Goal: Information Seeking & Learning: Check status

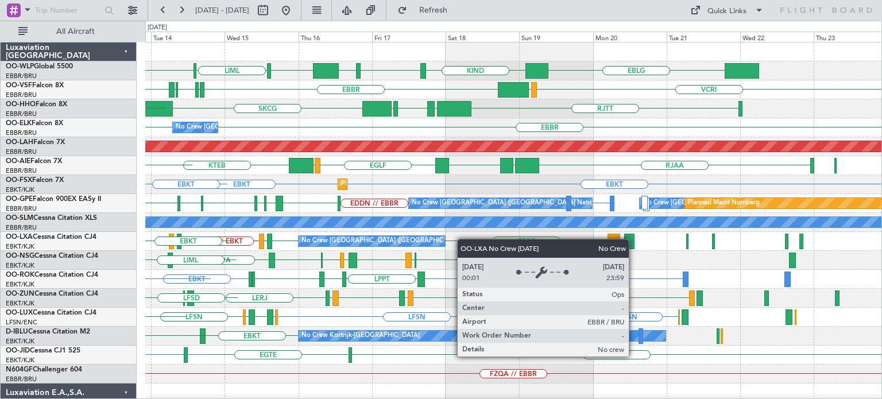
click at [427, 244] on div "KTEB KIND EBLG LIML ELLX EBLG KIND LEBL [GEOGRAPHIC_DATA] LIRP LFMN LIRP [GEOGR…" at bounding box center [513, 384] width 736 height 682
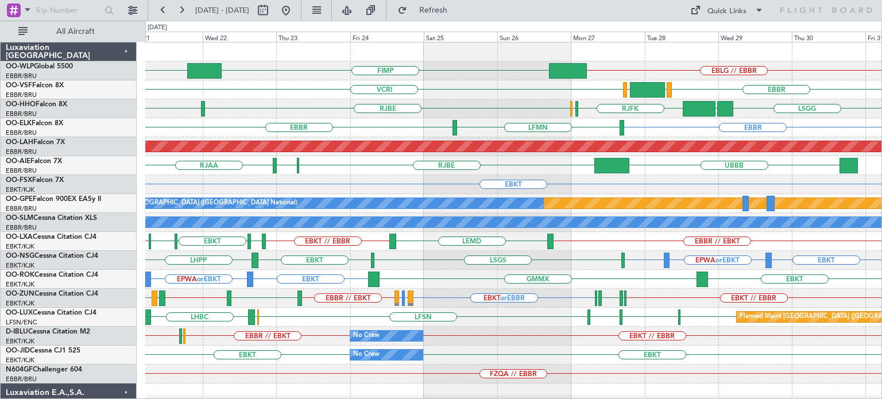
click at [492, 91] on div "EBLG // EBBR FIMP EBLG VCRI [GEOGRAPHIC_DATA] LEGE VRMM RJFK RJOB [GEOGRAPHIC_D…" at bounding box center [513, 356] width 736 height 626
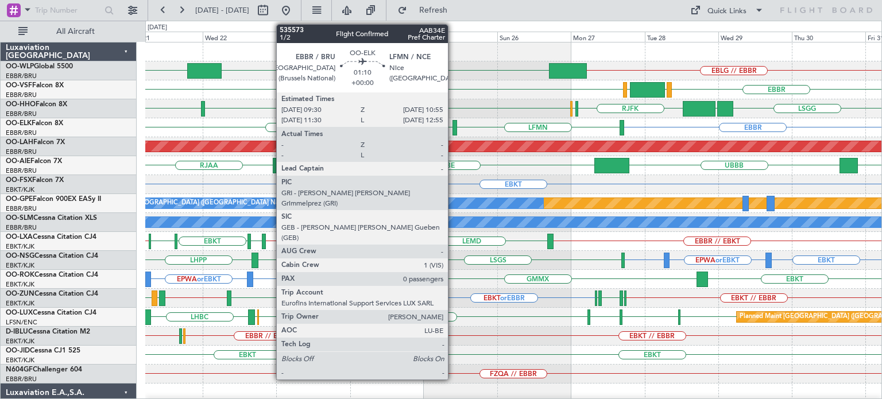
click at [453, 124] on div at bounding box center [455, 128] width 5 height 16
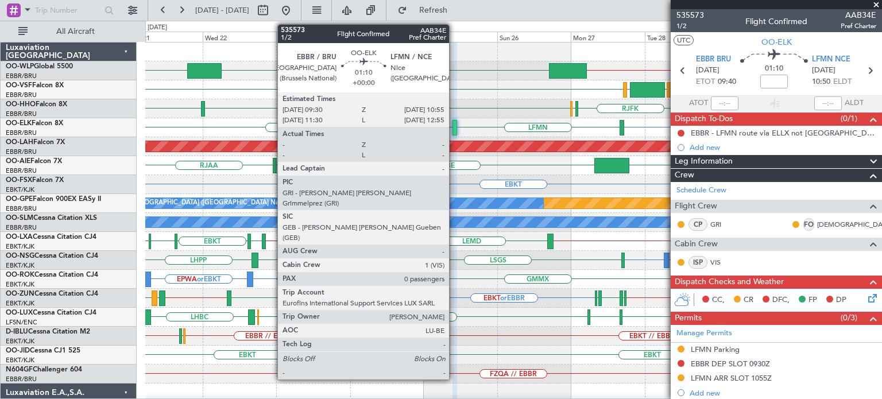
click at [454, 125] on div at bounding box center [455, 128] width 5 height 16
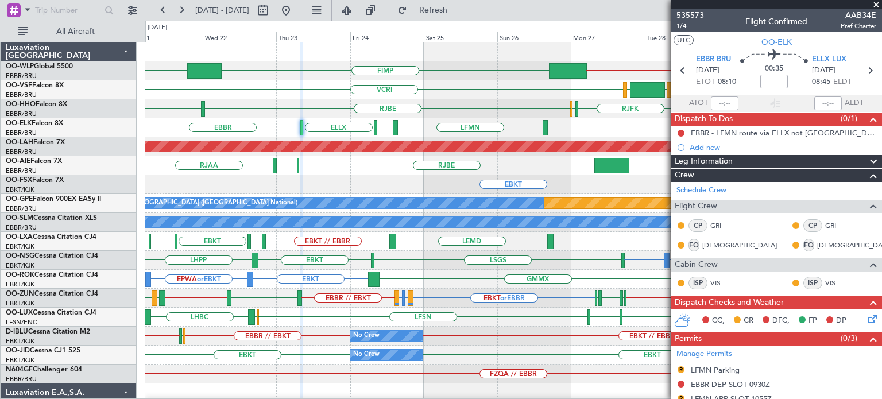
click at [485, 101] on div "RJFK RJOB [GEOGRAPHIC_DATA] [GEOGRAPHIC_DATA] [GEOGRAPHIC_DATA] UBBB" at bounding box center [513, 108] width 736 height 19
click at [878, 3] on span at bounding box center [876, 5] width 11 height 10
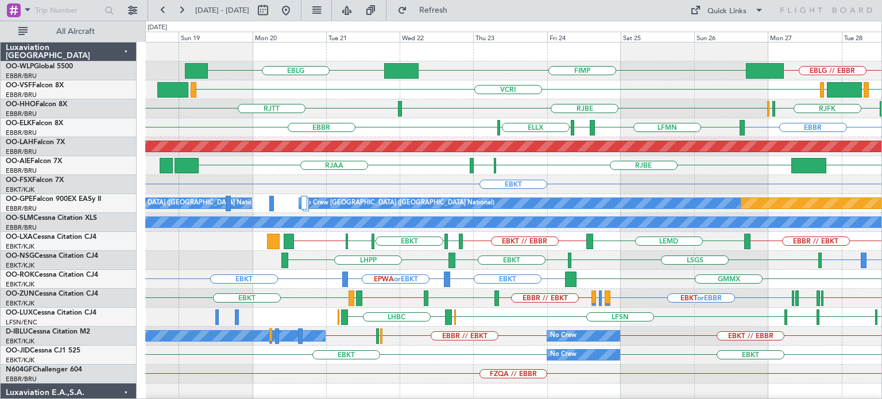
click at [461, 85] on div "EBBR VCRI LEGE VRMM" at bounding box center [513, 89] width 736 height 19
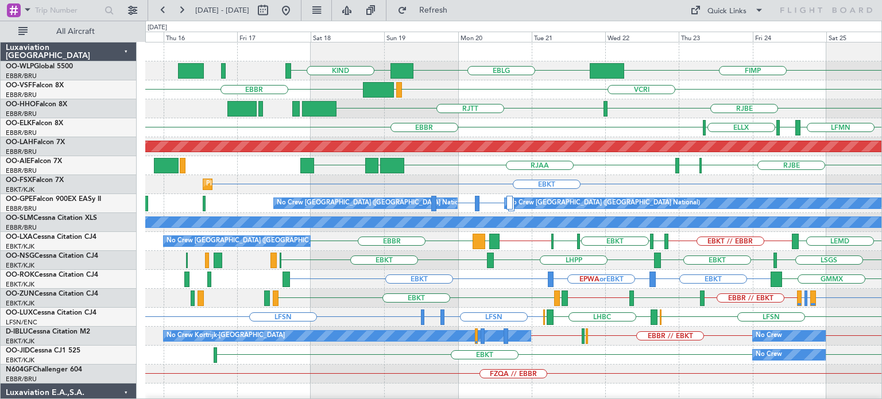
click at [473, 94] on div "EBBR VCRI VRMU VRMM" at bounding box center [513, 89] width 736 height 19
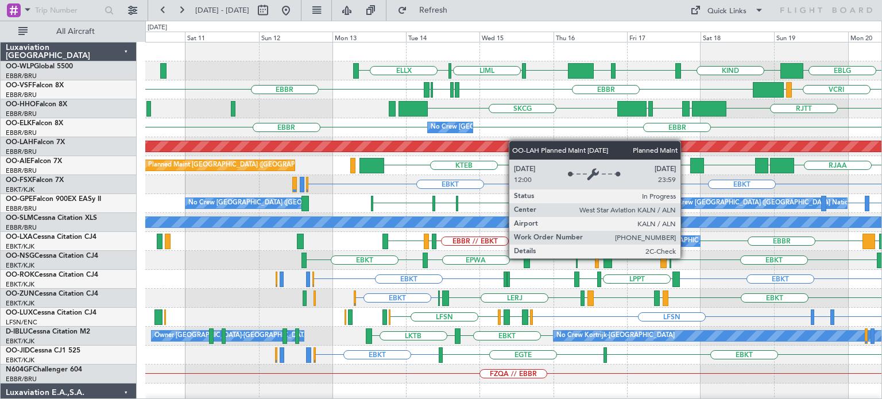
click at [515, 141] on div "KTEB KIND EBLG LIML ELLX EBLG KIND FIMP [GEOGRAPHIC_DATA] LIRP LFMN LIRP [GEOGR…" at bounding box center [513, 384] width 736 height 682
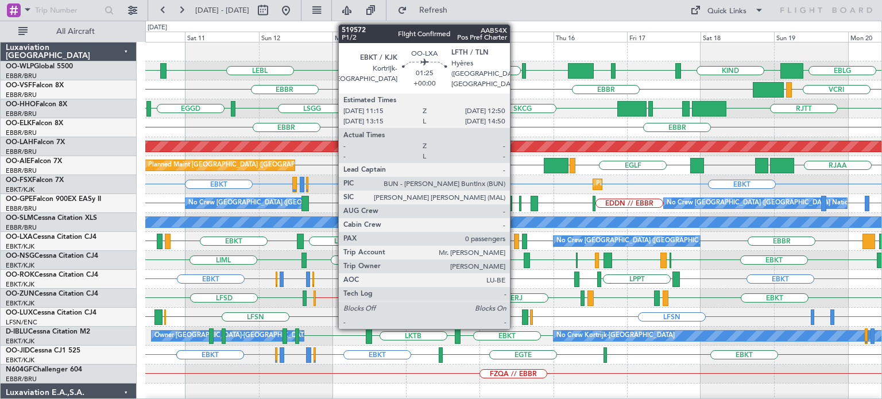
click at [515, 240] on div at bounding box center [516, 242] width 5 height 16
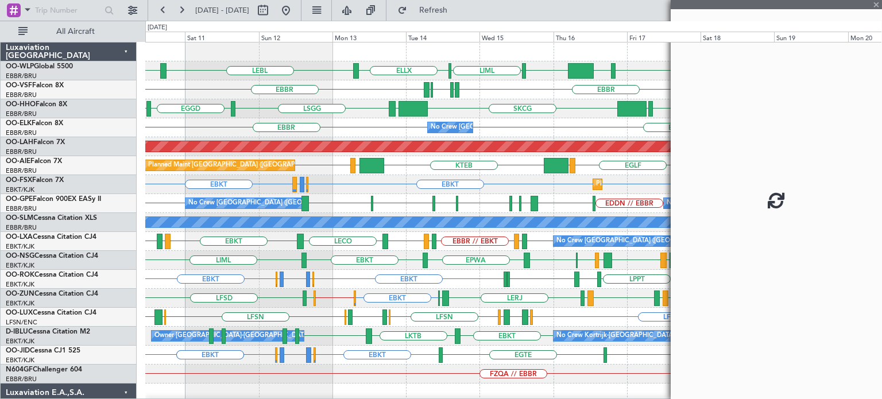
click at [515, 240] on div at bounding box center [516, 242] width 5 height 16
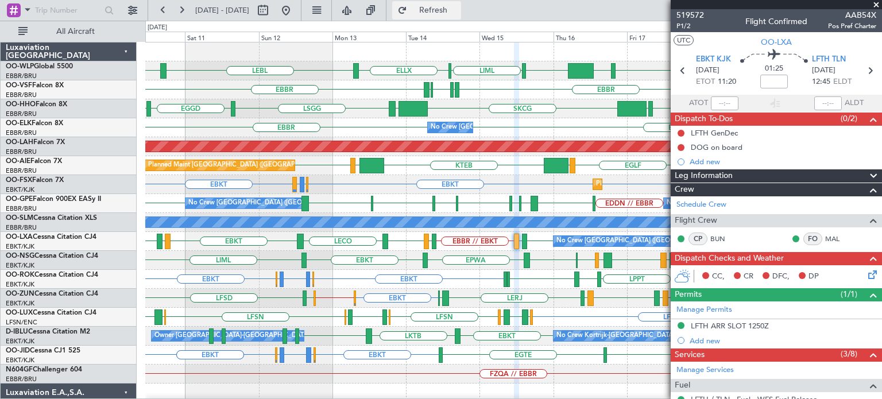
click at [457, 12] on span "Refresh" at bounding box center [434, 10] width 48 height 8
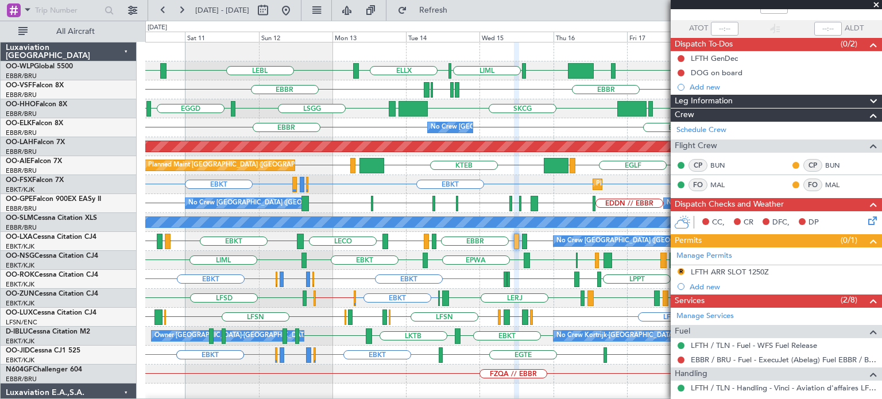
scroll to position [67, 0]
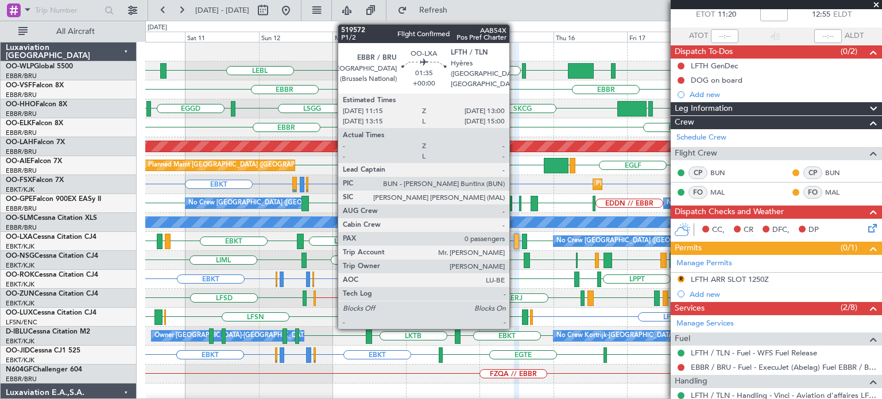
click at [515, 239] on div at bounding box center [517, 242] width 6 height 16
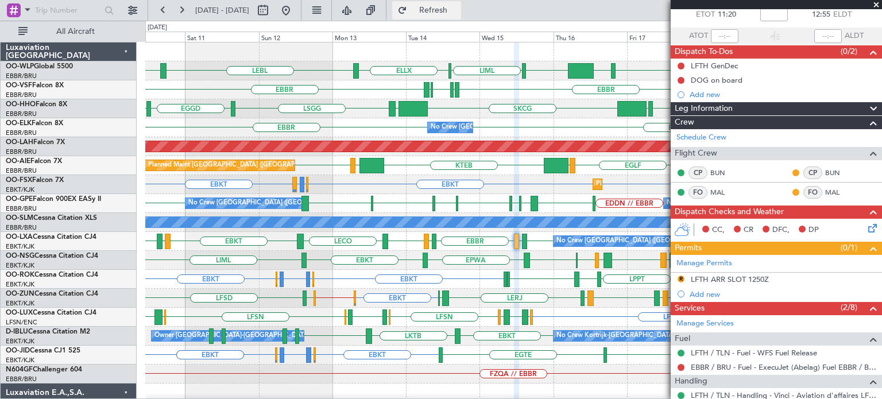
click at [458, 14] on span "Refresh" at bounding box center [434, 10] width 48 height 8
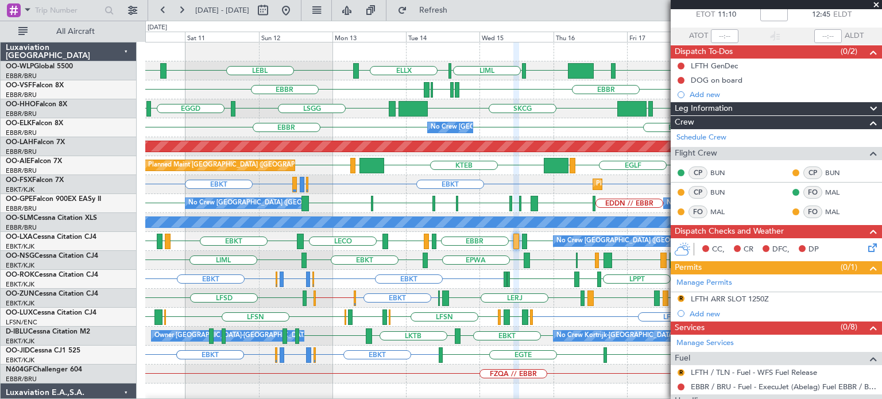
click at [876, 4] on span at bounding box center [876, 5] width 11 height 10
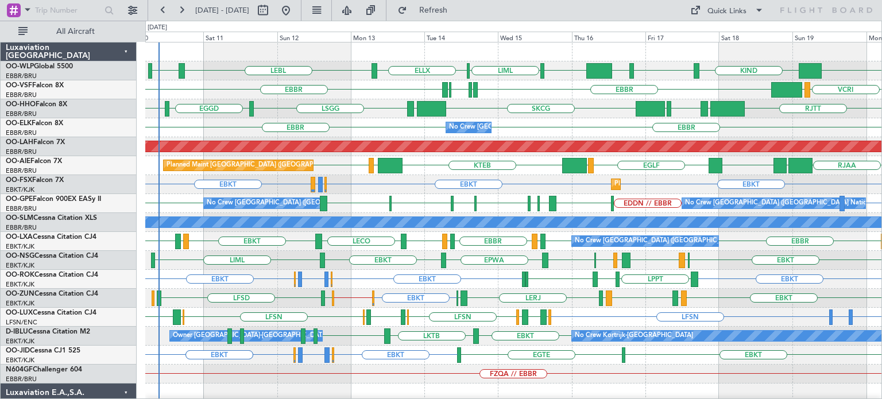
click at [315, 156] on div "KTEB KIND EBLG LIML ELLX LEBL KIND EBLG EBLG [GEOGRAPHIC_DATA] LIRP LFMN LIRP […" at bounding box center [513, 384] width 736 height 682
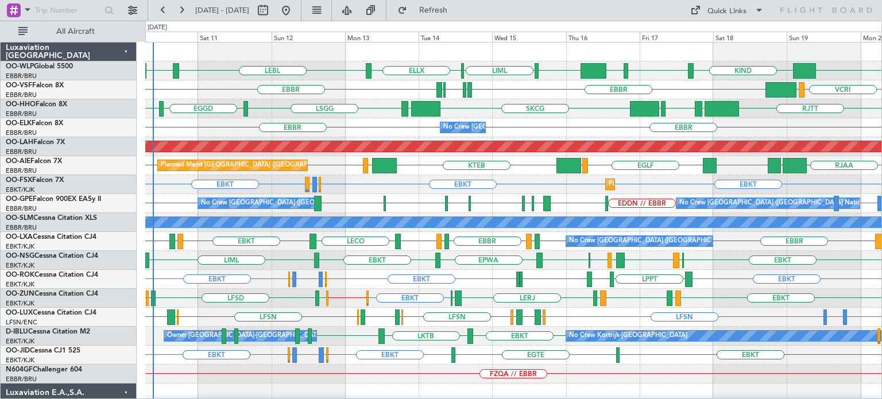
click at [260, 278] on div "EBKT EBLG or EBKT LIPX or EBKT EBKT EBLG or EBKT EBKT LPPT LERJ EBKT EBKT" at bounding box center [513, 279] width 736 height 19
click at [371, 109] on div "EGGD SKCG [GEOGRAPHIC_DATA] [GEOGRAPHIC_DATA] [GEOGRAPHIC_DATA] LROP [GEOGRAPHI…" at bounding box center [513, 108] width 736 height 19
click at [358, 111] on div "EGGD SKCG [GEOGRAPHIC_DATA] [GEOGRAPHIC_DATA] [GEOGRAPHIC_DATA] LROP [GEOGRAPHI…" at bounding box center [513, 108] width 736 height 19
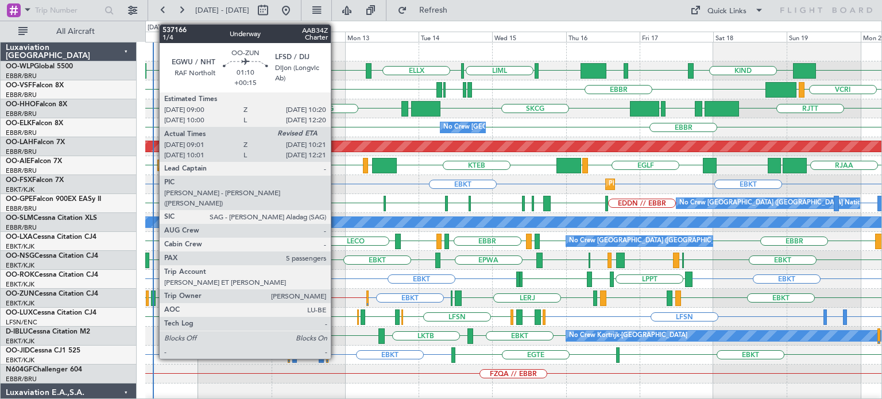
click at [154, 297] on div at bounding box center [153, 299] width 5 height 16
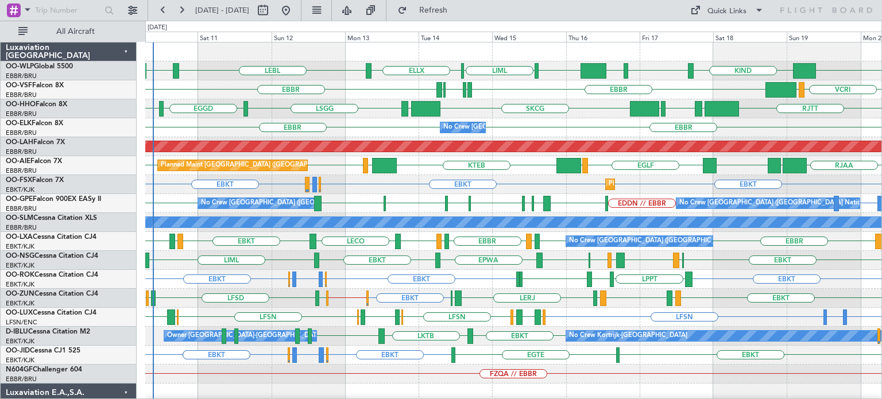
click at [402, 89] on div "EBBR LIRP LFMN LIRP [GEOGRAPHIC_DATA] VCRI VRMU" at bounding box center [513, 89] width 736 height 19
click at [368, 125] on div "EBBR [GEOGRAPHIC_DATA] No Crew [GEOGRAPHIC_DATA] (Brussels National)" at bounding box center [513, 127] width 736 height 19
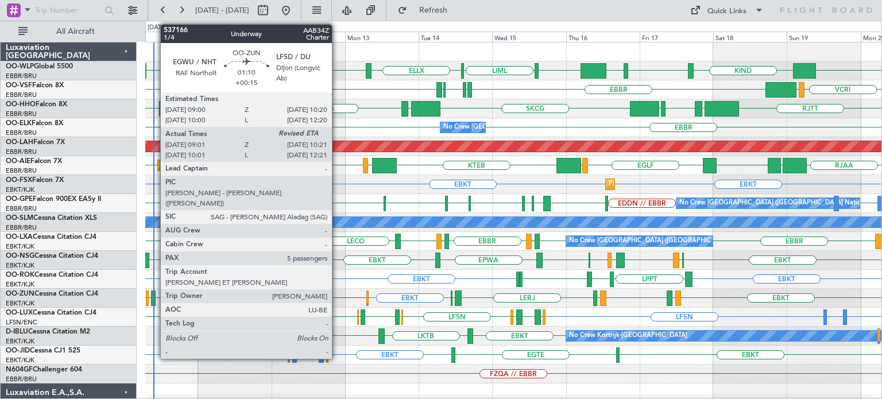
click at [155, 296] on div at bounding box center [153, 299] width 5 height 16
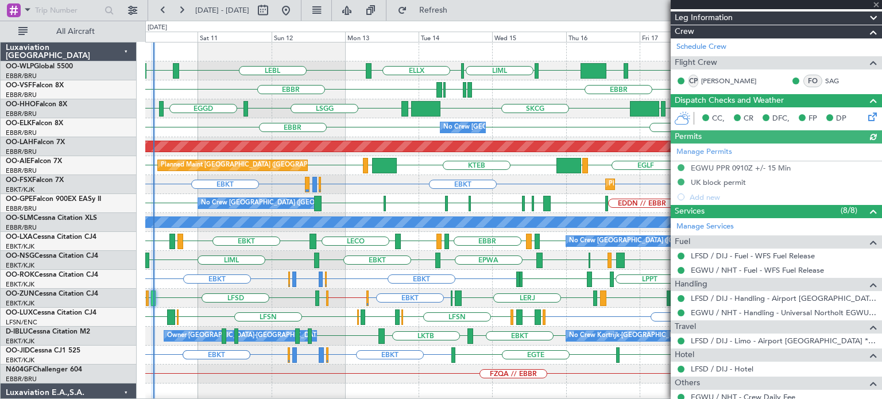
scroll to position [380, 0]
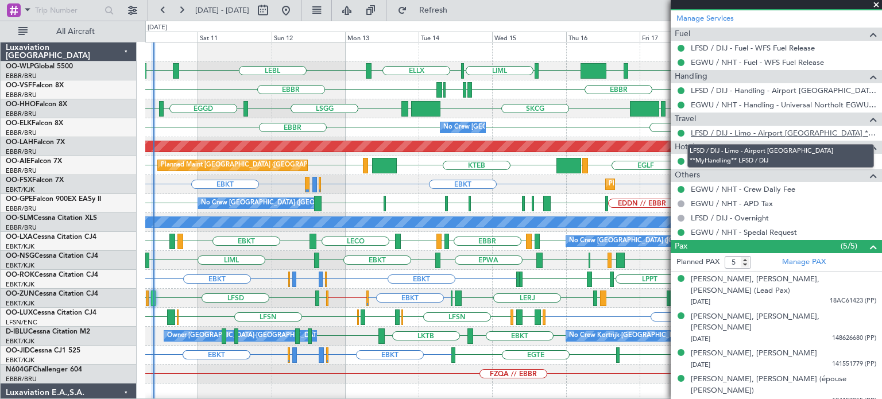
click at [787, 130] on link "LFSD / DIJ - Limo - Airport [GEOGRAPHIC_DATA] **MyHandling** LFSD / DIJ" at bounding box center [784, 133] width 186 height 10
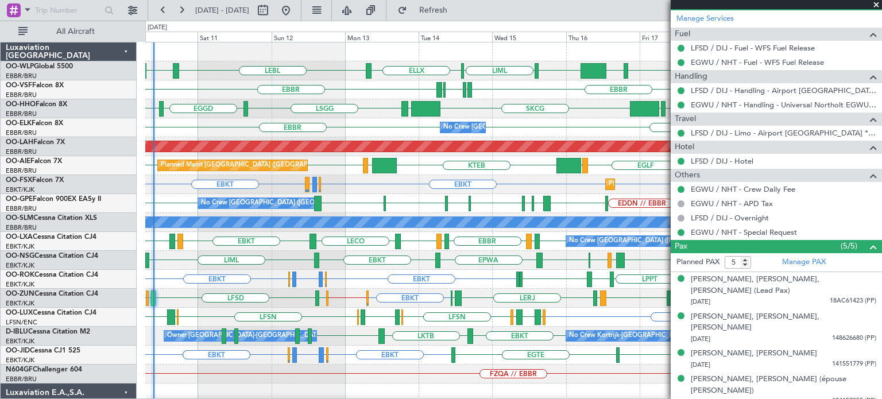
scroll to position [208, 0]
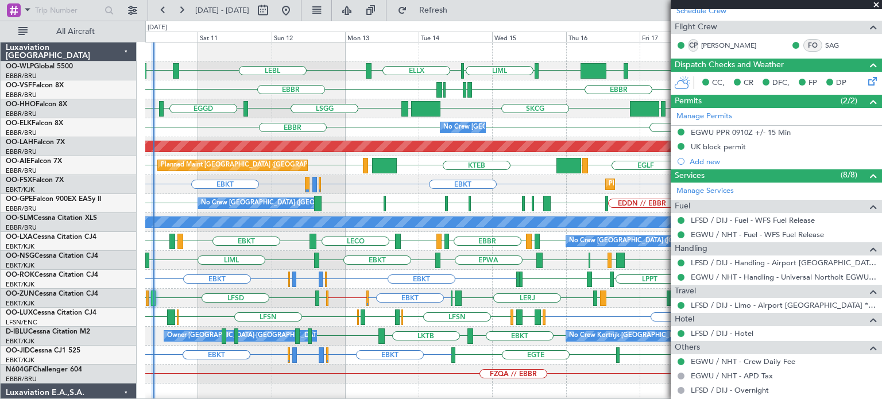
click at [876, 5] on span at bounding box center [876, 5] width 11 height 10
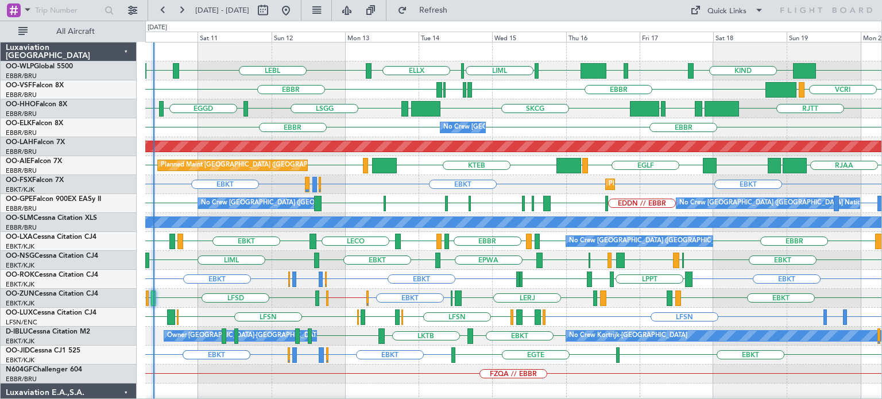
type input "0"
click at [360, 126] on div "EBBR [GEOGRAPHIC_DATA] No Crew [GEOGRAPHIC_DATA] (Brussels National)" at bounding box center [513, 127] width 736 height 19
click at [413, 179] on div "EBKT EBKT EBKT EBMB or EBKT LIMJ or EBKT Planned Maint [GEOGRAPHIC_DATA]-[GEOGR…" at bounding box center [513, 184] width 736 height 19
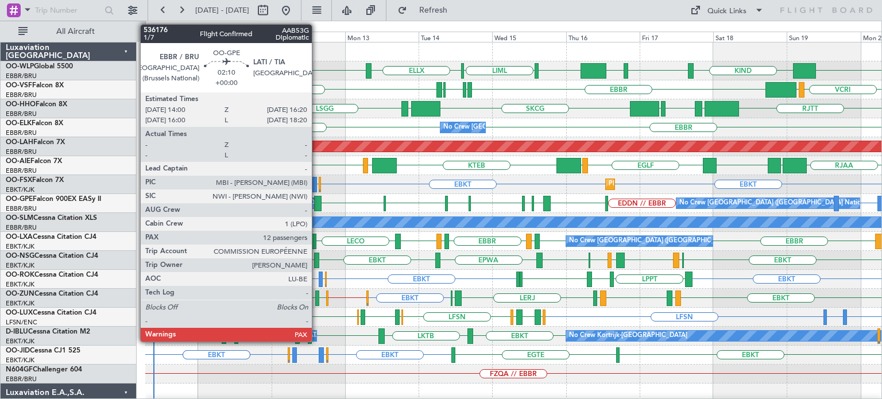
click at [317, 201] on div at bounding box center [317, 204] width 7 height 16
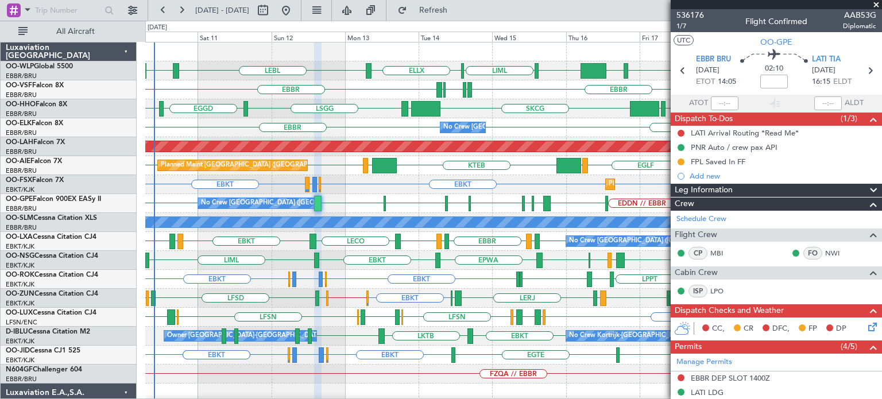
click at [418, 186] on div "EBKT EBKT EBKT EBMB or EBKT LIMJ or EBKT Planned Maint [GEOGRAPHIC_DATA]-[GEOGR…" at bounding box center [513, 184] width 736 height 19
click at [417, 188] on div "EBKT EBKT EBKT EBMB or EBKT LIMJ or EBKT Planned Maint [GEOGRAPHIC_DATA]-[GEOGR…" at bounding box center [513, 184] width 736 height 19
click at [402, 186] on div "EBKT EBKT EBMB or EBKT LIMJ or EBKT EBKT Planned Maint [GEOGRAPHIC_DATA]-[GEOGR…" at bounding box center [513, 184] width 736 height 19
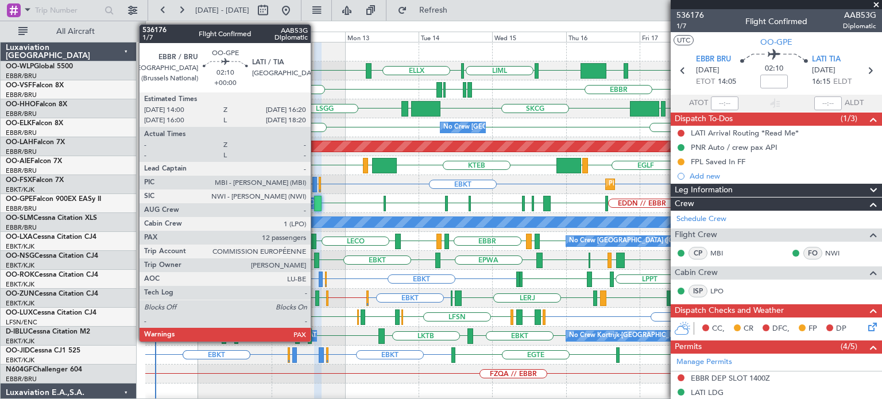
click at [317, 200] on div at bounding box center [317, 204] width 7 height 16
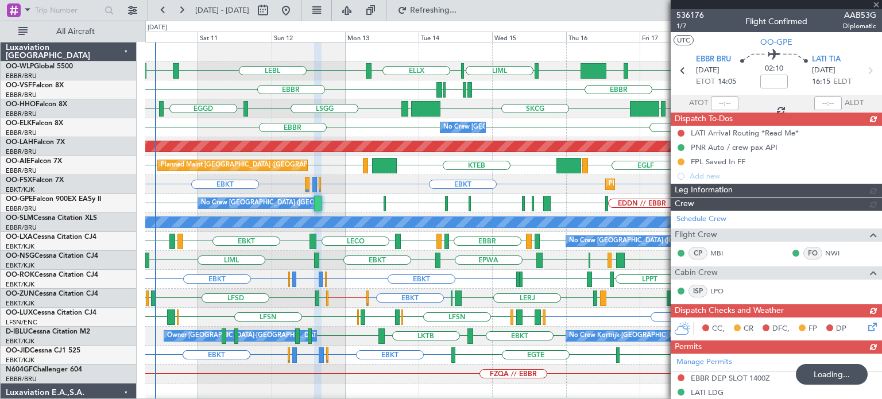
click at [421, 184] on div "EBKT EBKT EBMB or EBKT LIMJ or EBKT EBKT Planned Maint [GEOGRAPHIC_DATA]-[GEOGR…" at bounding box center [513, 184] width 736 height 19
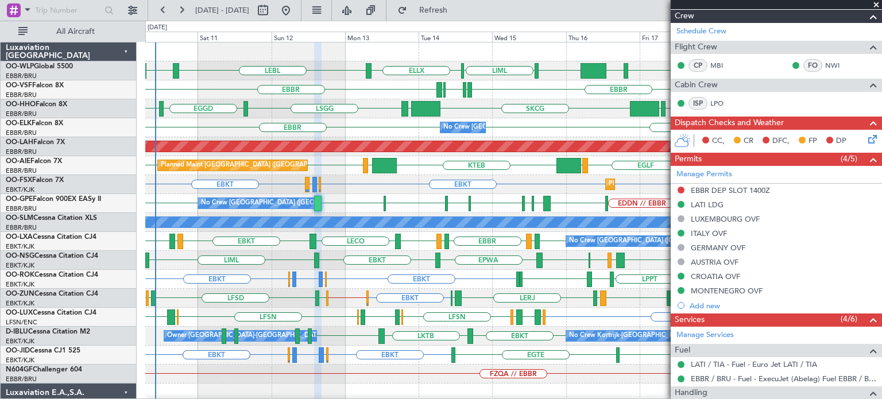
scroll to position [173, 0]
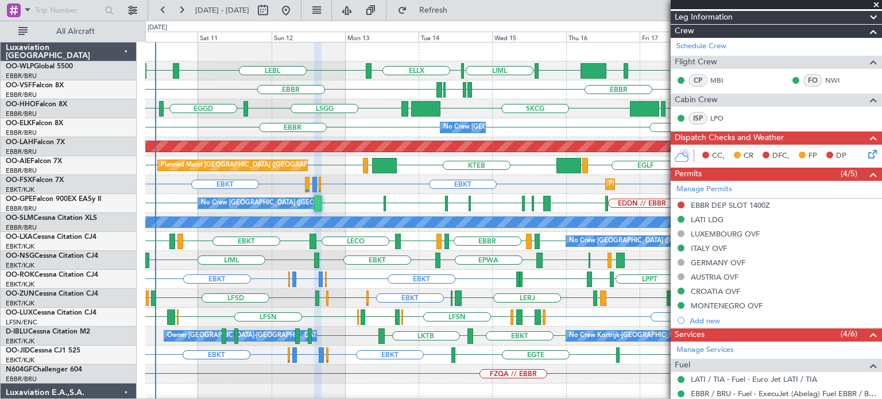
click at [878, 3] on span at bounding box center [876, 5] width 11 height 10
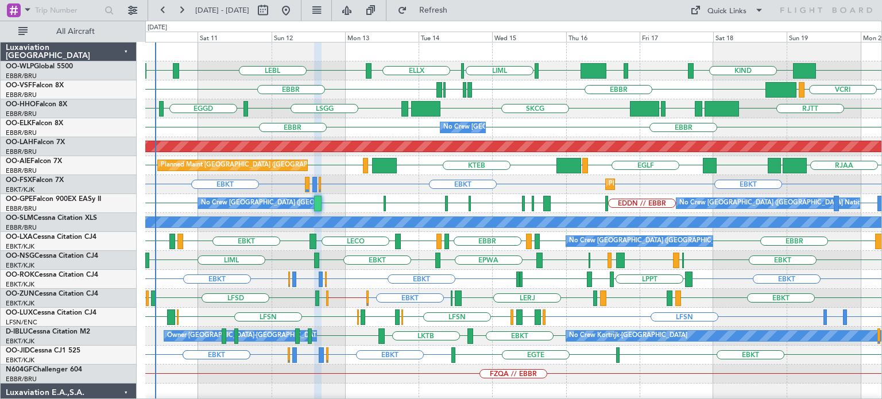
type input "0"
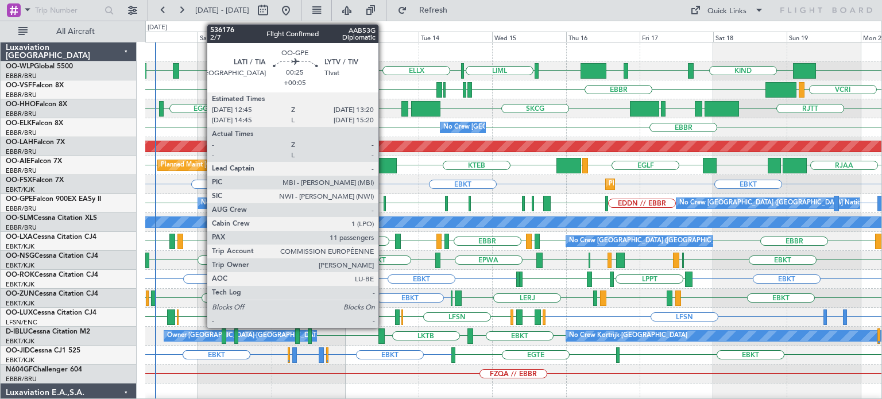
click at [384, 199] on div at bounding box center [385, 204] width 2 height 16
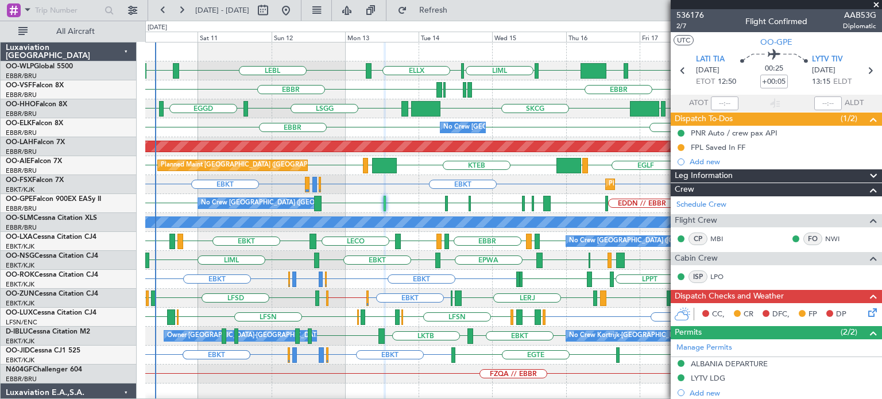
click at [876, 2] on span at bounding box center [876, 5] width 11 height 10
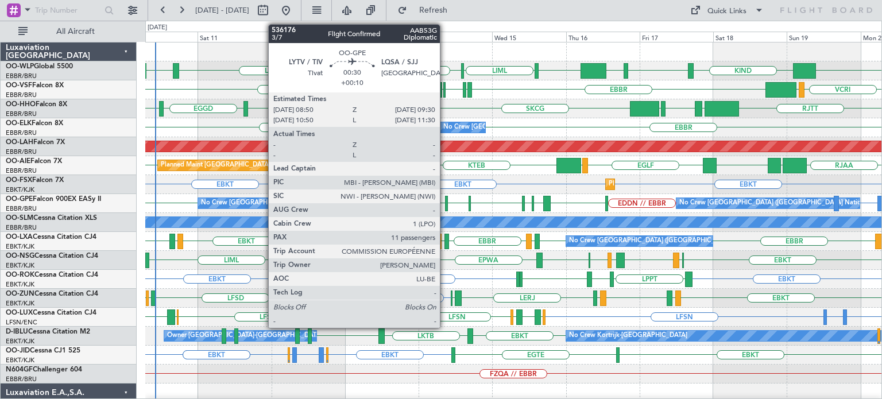
click at [445, 199] on div at bounding box center [446, 204] width 2 height 16
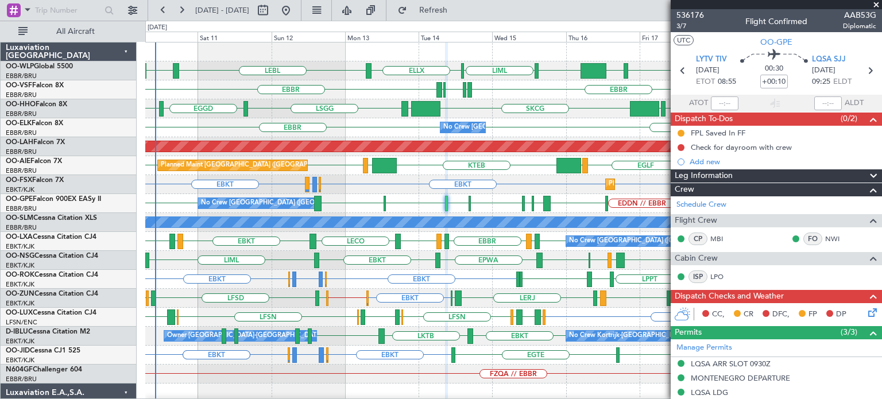
click at [877, 4] on span at bounding box center [876, 5] width 11 height 10
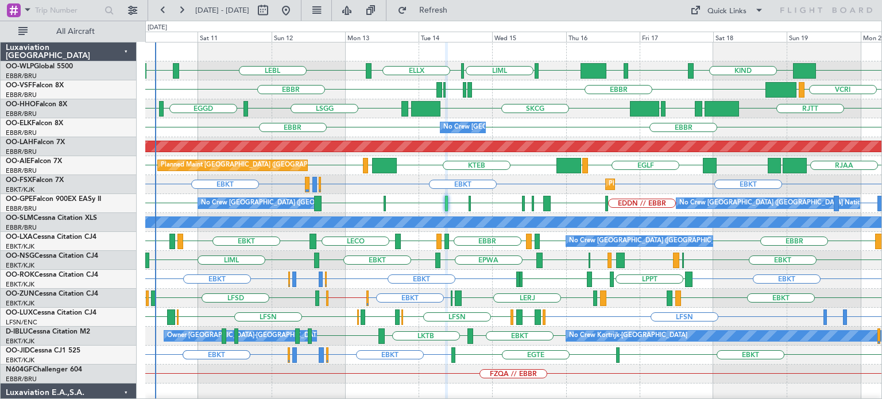
type input "0"
click at [419, 186] on div "EBKT EBKT EBMB or EBKT LIMJ or EBKT EBKT Planned Maint [GEOGRAPHIC_DATA]-[GEOGR…" at bounding box center [513, 184] width 736 height 19
click at [406, 187] on div "EBKT EBKT EBMB or EBKT LIMJ or EBKT EBKT Planned Maint [GEOGRAPHIC_DATA]-[GEOGR…" at bounding box center [513, 184] width 736 height 19
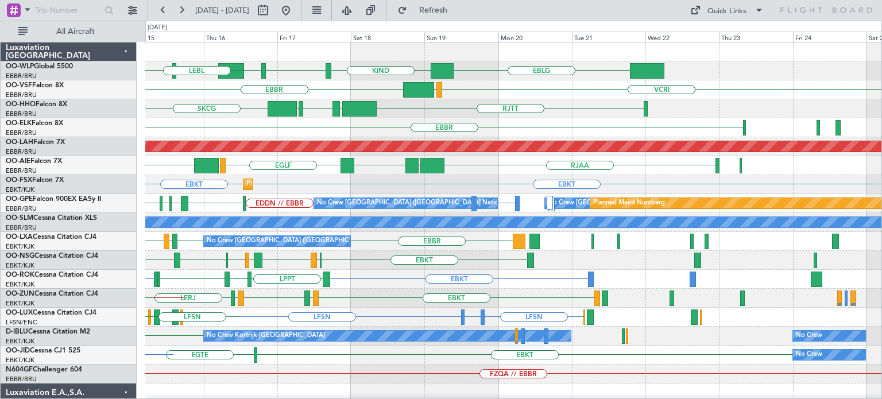
click at [469, 369] on div "KTEB KIND EBLG LIML EBLG KIND ELLX LEBL [GEOGRAPHIC_DATA] VCRI VRMU LIRP LFMN L…" at bounding box center [513, 384] width 736 height 682
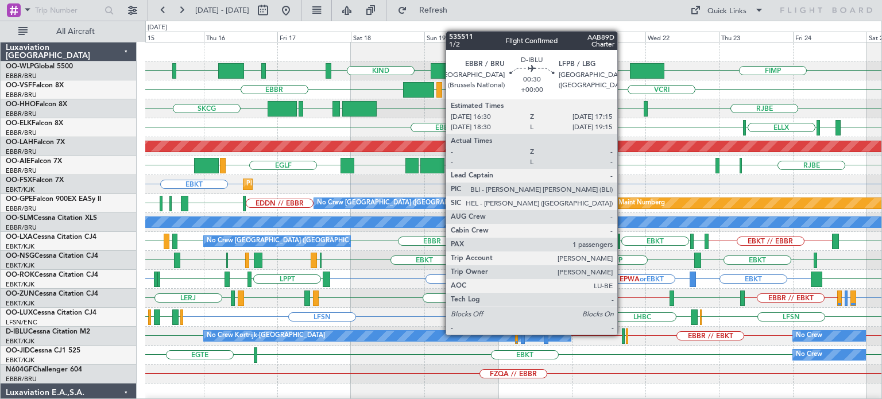
click at [623, 335] on div at bounding box center [623, 337] width 3 height 16
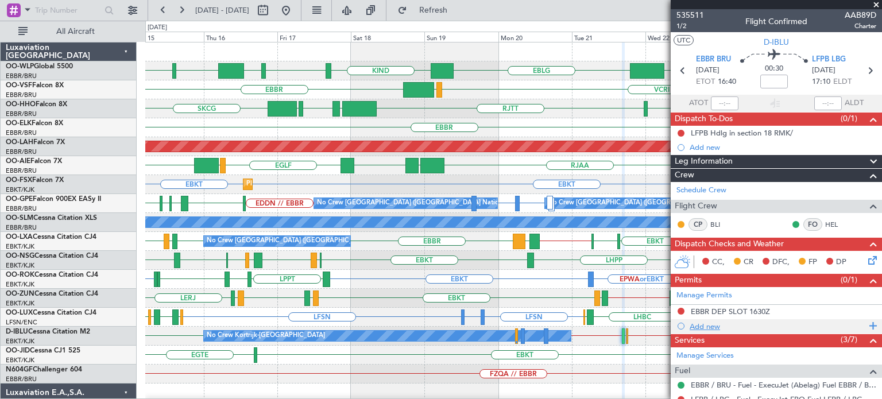
scroll to position [178, 0]
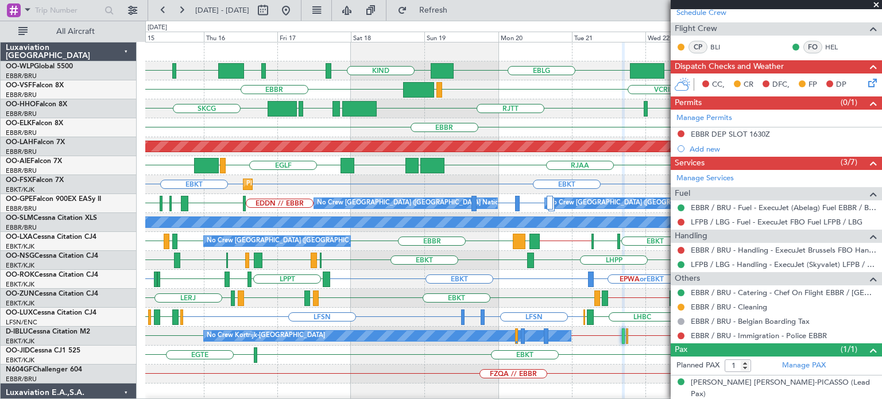
click at [876, 4] on span at bounding box center [876, 5] width 11 height 10
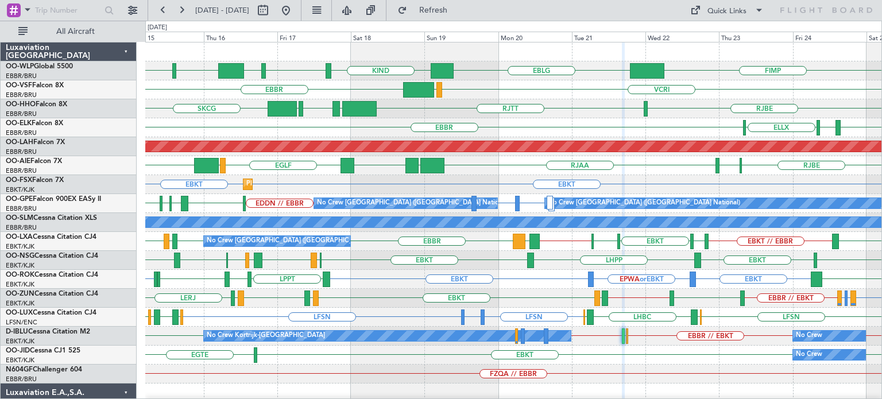
type input "0"
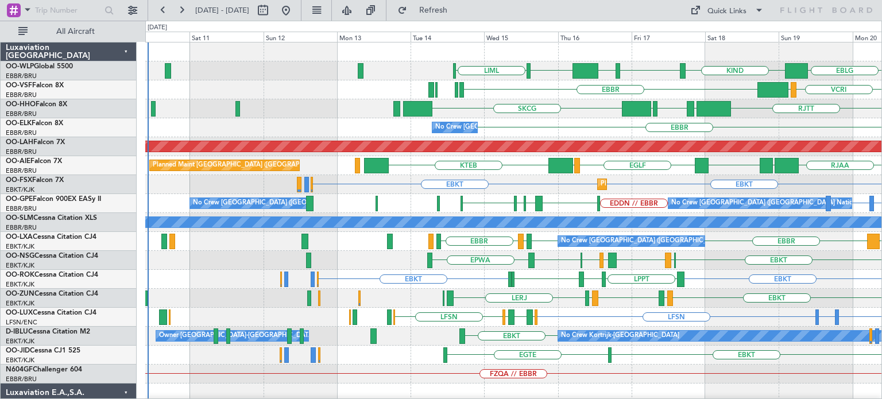
click at [618, 399] on html "[DATE] - [DATE] Refresh Quick Links All Aircraft KTEB KIND EBLG LIML KIND EBLG …" at bounding box center [441, 199] width 882 height 399
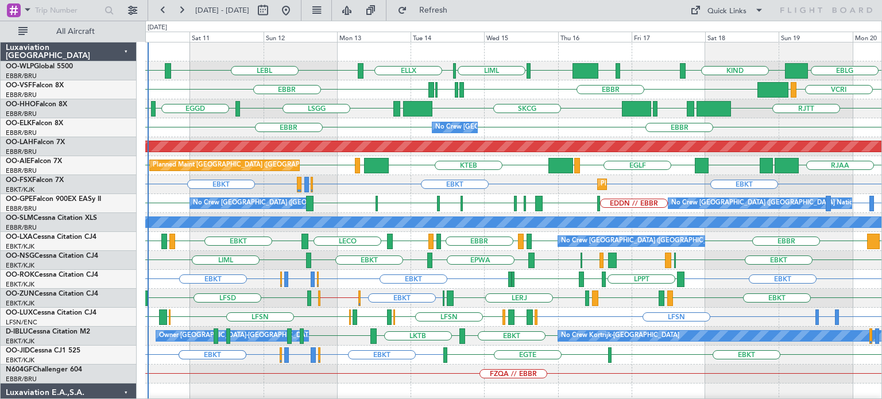
click at [398, 256] on div "LFML EGPH [GEOGRAPHIC_DATA] EBKT EPWA EBKT LIML EBKT [GEOGRAPHIC_DATA]" at bounding box center [513, 260] width 736 height 19
click at [448, 281] on div "EBKT EBLG or EBKT LIPX or EBKT EBKT EBLG or EBKT EBKT LPPT LERJ EBKT EBKT" at bounding box center [513, 279] width 736 height 19
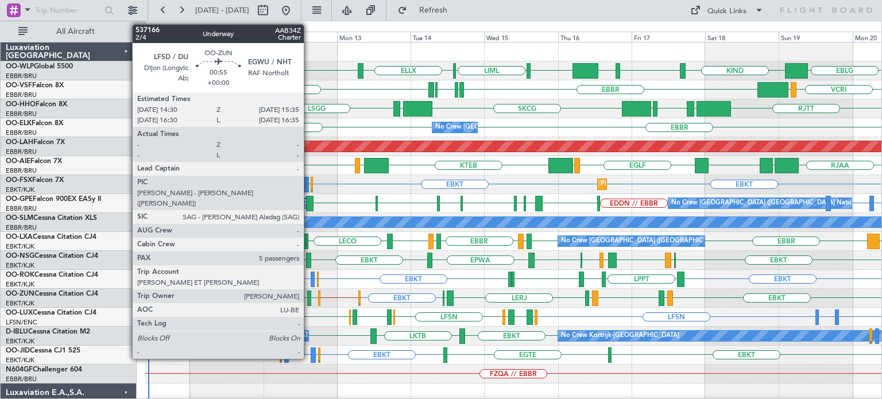
click at [309, 296] on div at bounding box center [308, 299] width 3 height 16
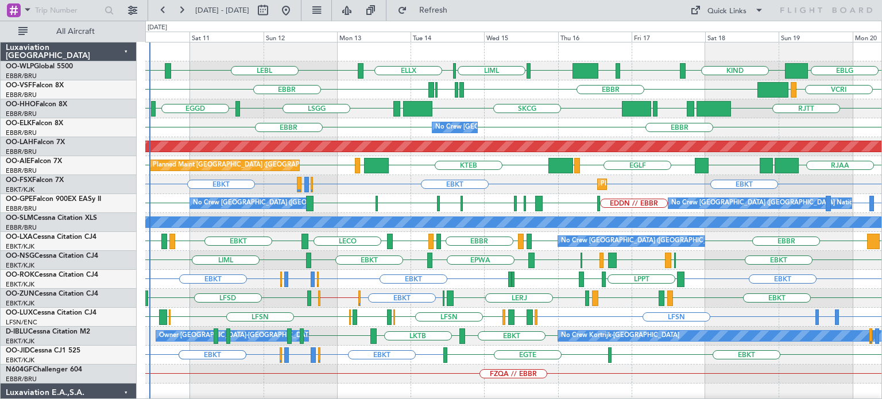
click at [515, 63] on div "KTEB KIND EBLG LIML ELLX LEBL EBLG KIND EBLG" at bounding box center [513, 70] width 736 height 19
click at [416, 158] on div "EGLF LOWS KTEB LIMC [GEOGRAPHIC_DATA] RJAA [GEOGRAPHIC_DATA] LLBG [GEOGRAPHIC_D…" at bounding box center [513, 165] width 736 height 19
